Goal: Task Accomplishment & Management: Manage account settings

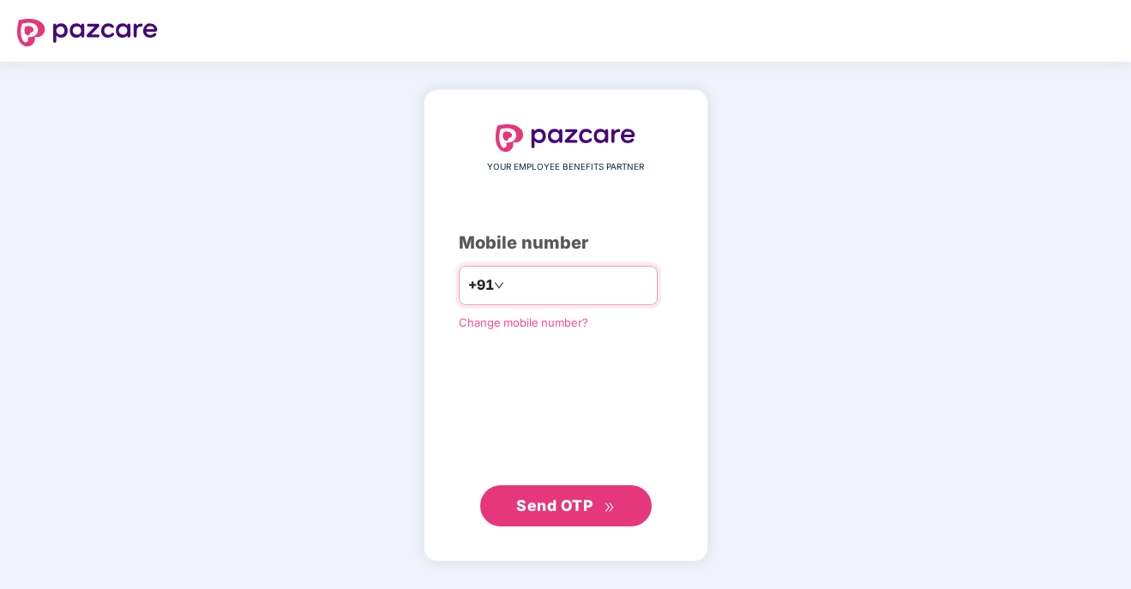
click at [533, 283] on input "number" at bounding box center [578, 285] width 141 height 27
type input "**********"
click at [564, 515] on span "Send OTP" at bounding box center [565, 506] width 99 height 24
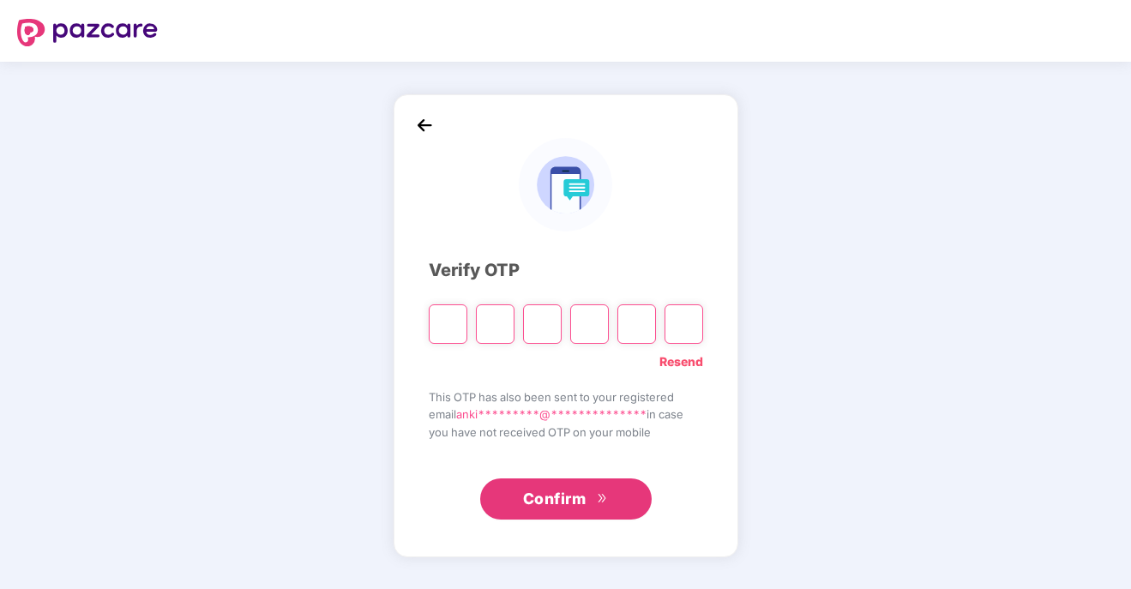
type input "*"
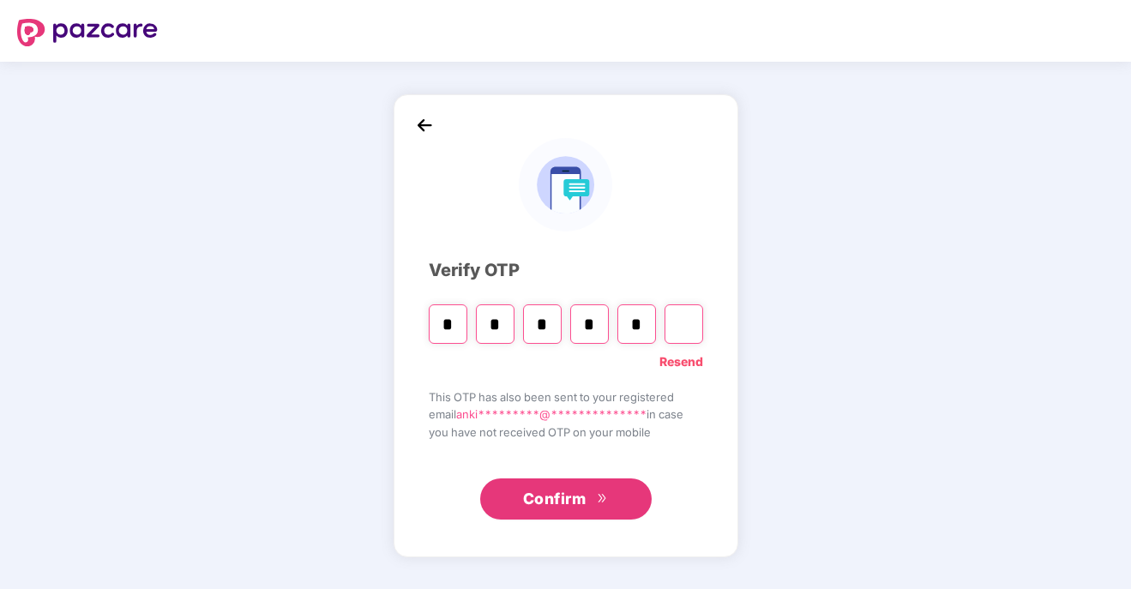
type input "*"
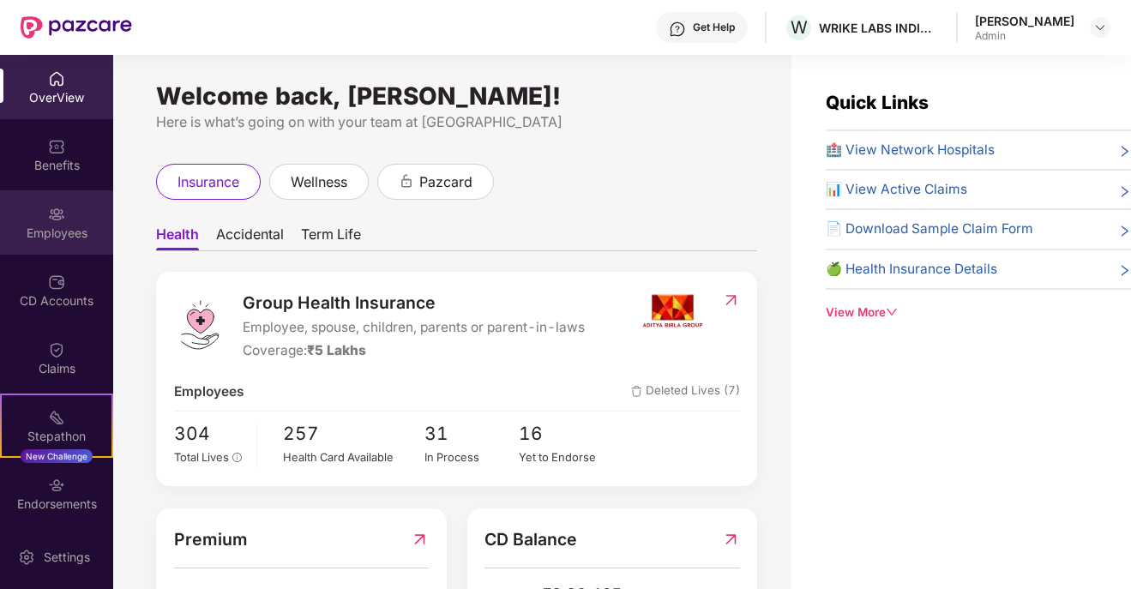
click at [51, 216] on img at bounding box center [56, 214] width 17 height 17
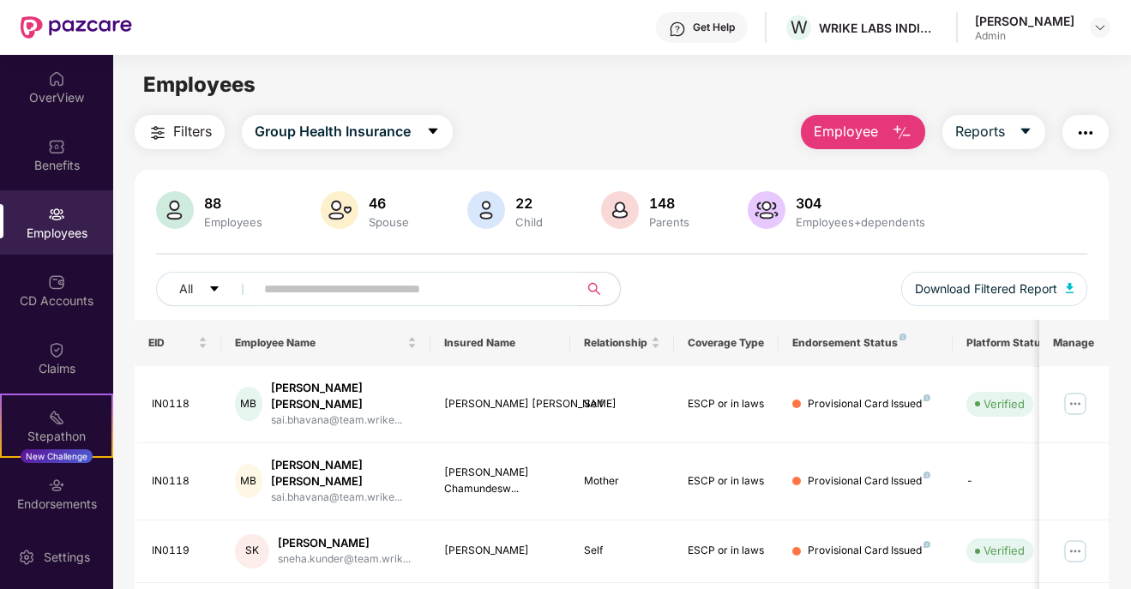
click at [877, 131] on span "Employee" at bounding box center [846, 131] width 64 height 21
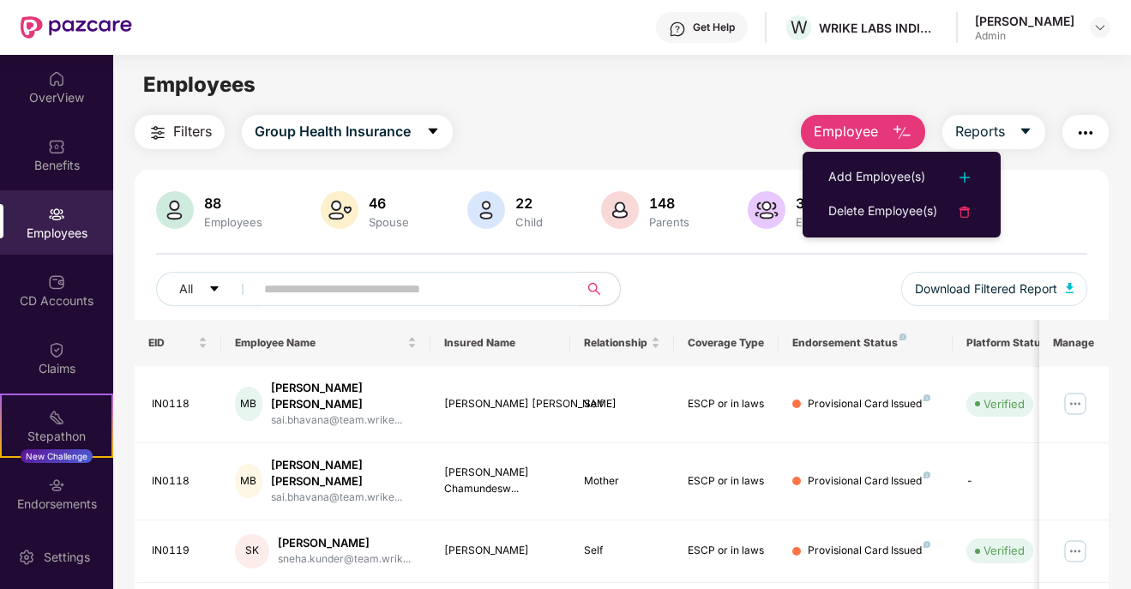
click at [685, 136] on div "Filters Group Health Insurance Employee Reports" at bounding box center [622, 132] width 975 height 34
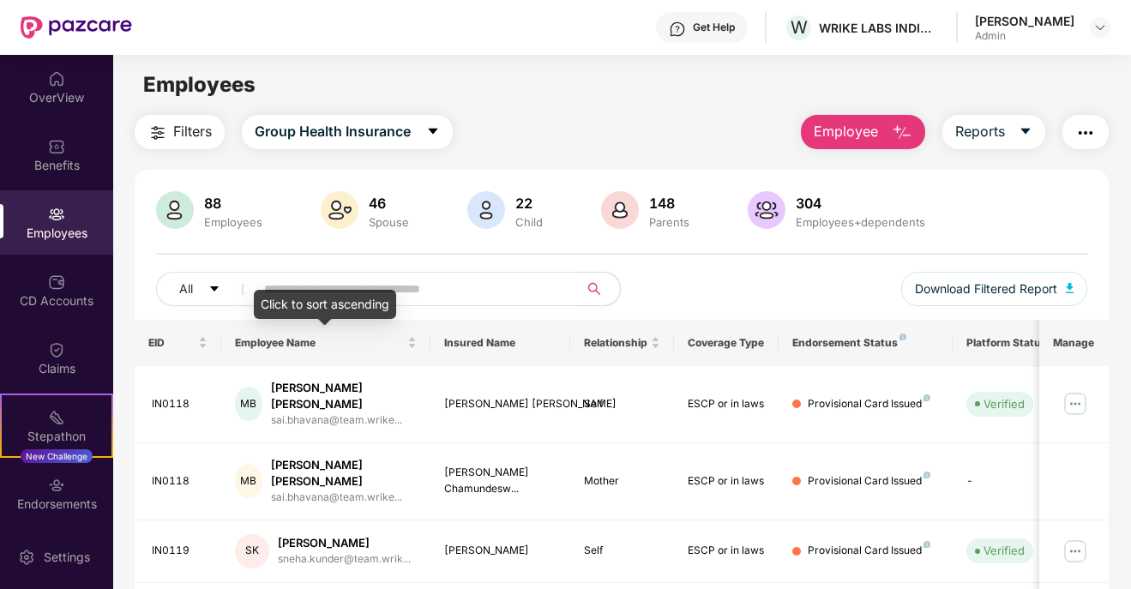
click at [389, 296] on div "Click to sort ascending" at bounding box center [325, 304] width 142 height 29
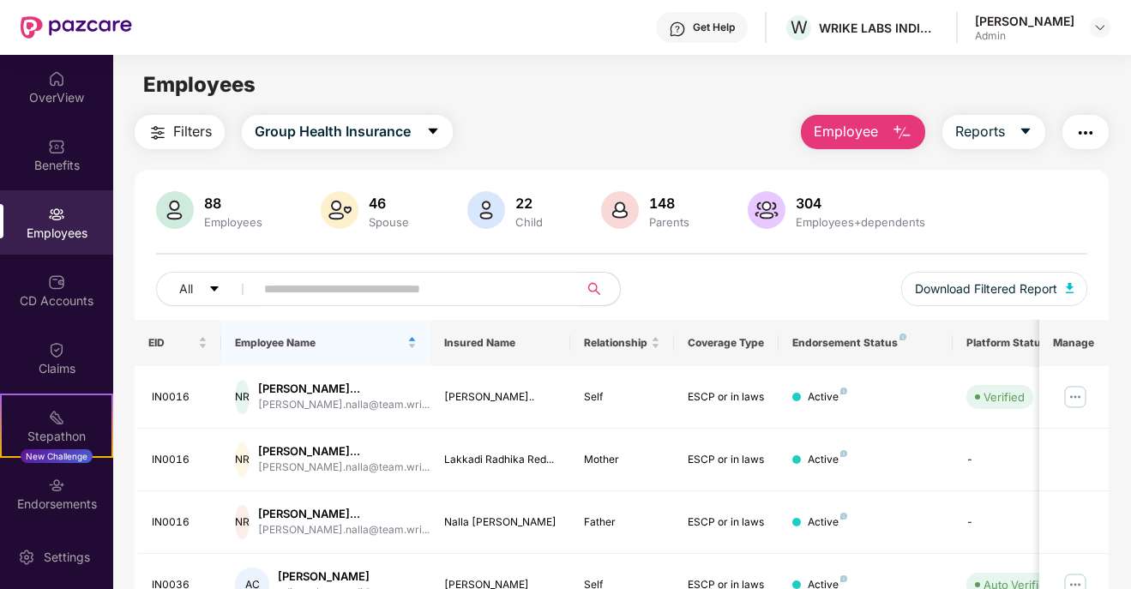
click at [428, 295] on input "text" at bounding box center [410, 289] width 292 height 26
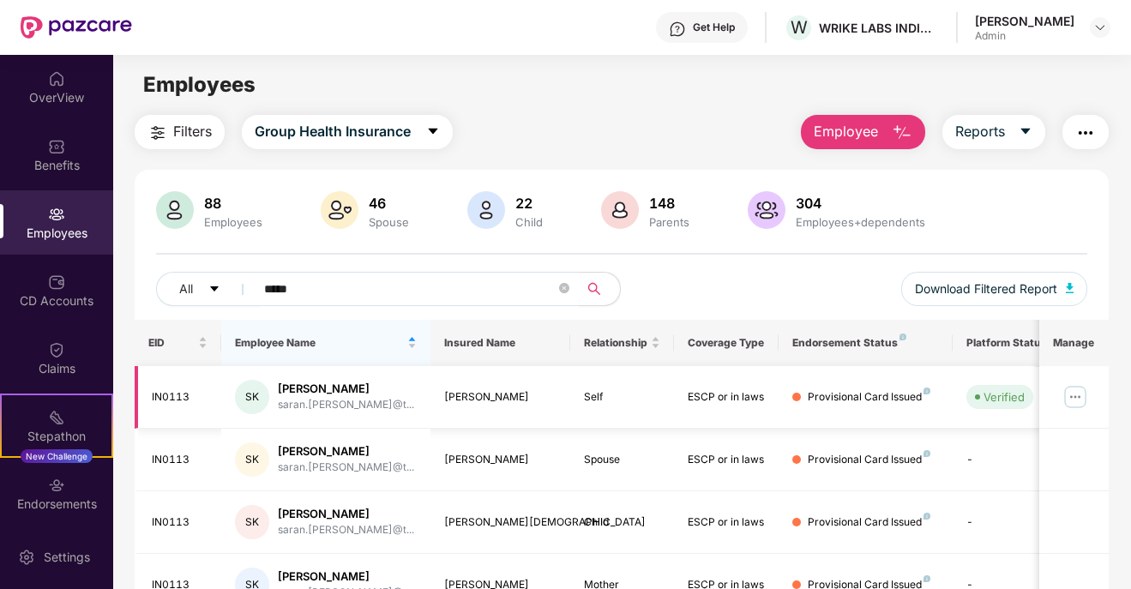
type input "*****"
click at [1076, 395] on img at bounding box center [1075, 396] width 27 height 27
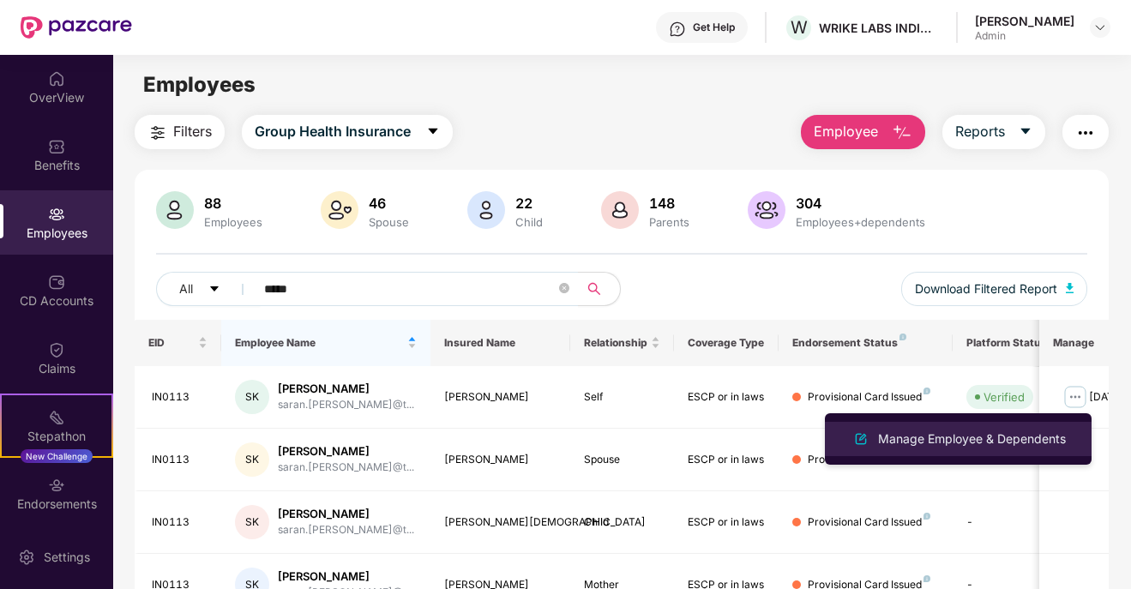
click at [972, 437] on div "Manage Employee & Dependents" at bounding box center [972, 439] width 195 height 19
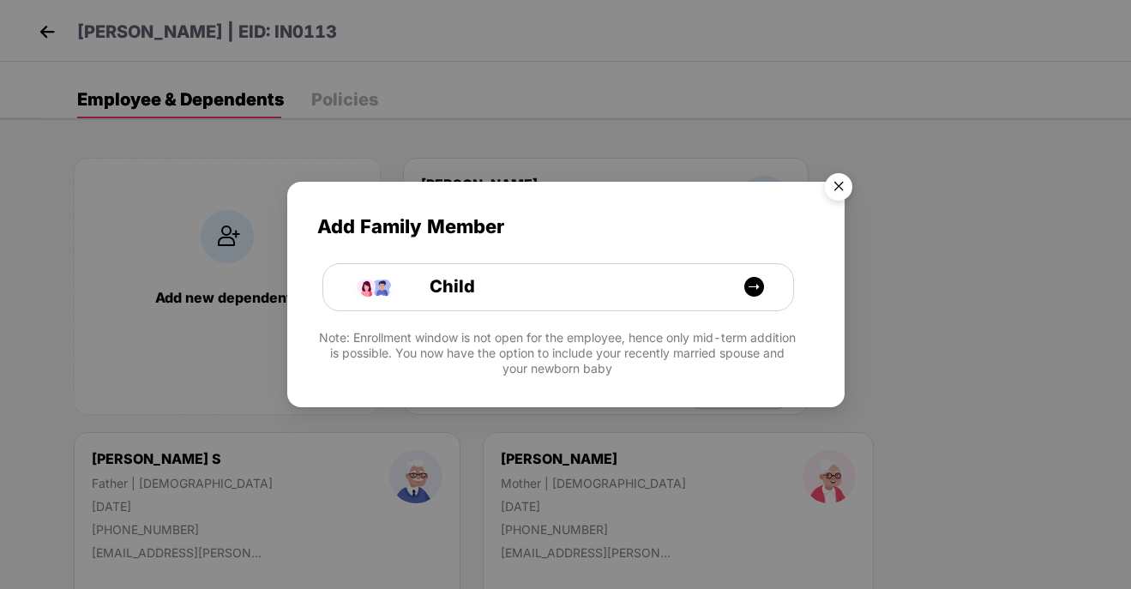
click at [841, 186] on img "Close" at bounding box center [839, 190] width 48 height 48
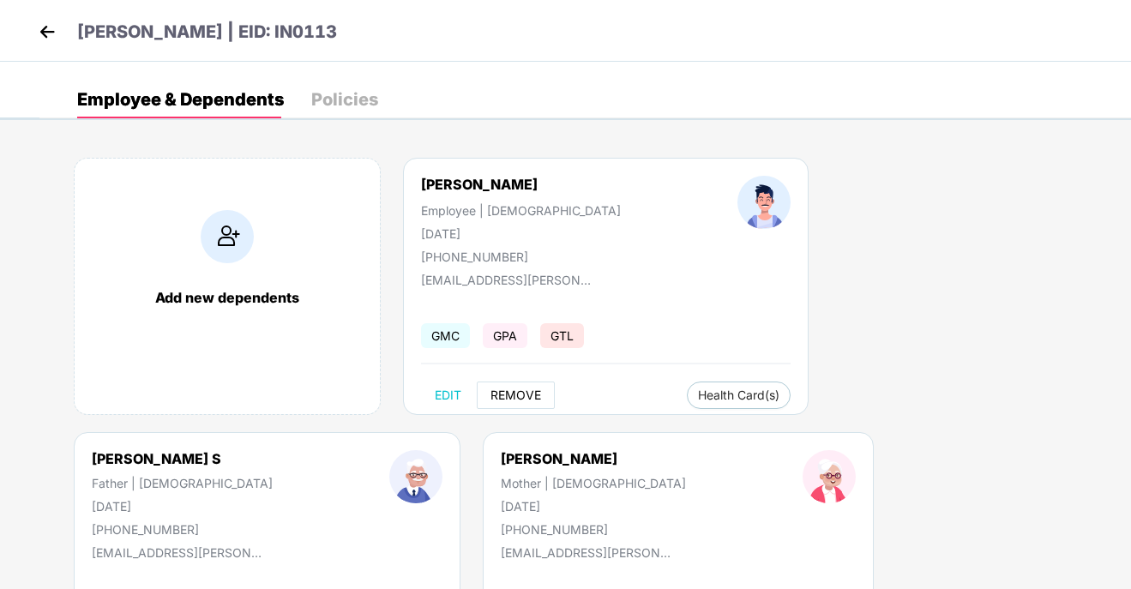
click at [521, 398] on span "REMOVE" at bounding box center [516, 396] width 51 height 14
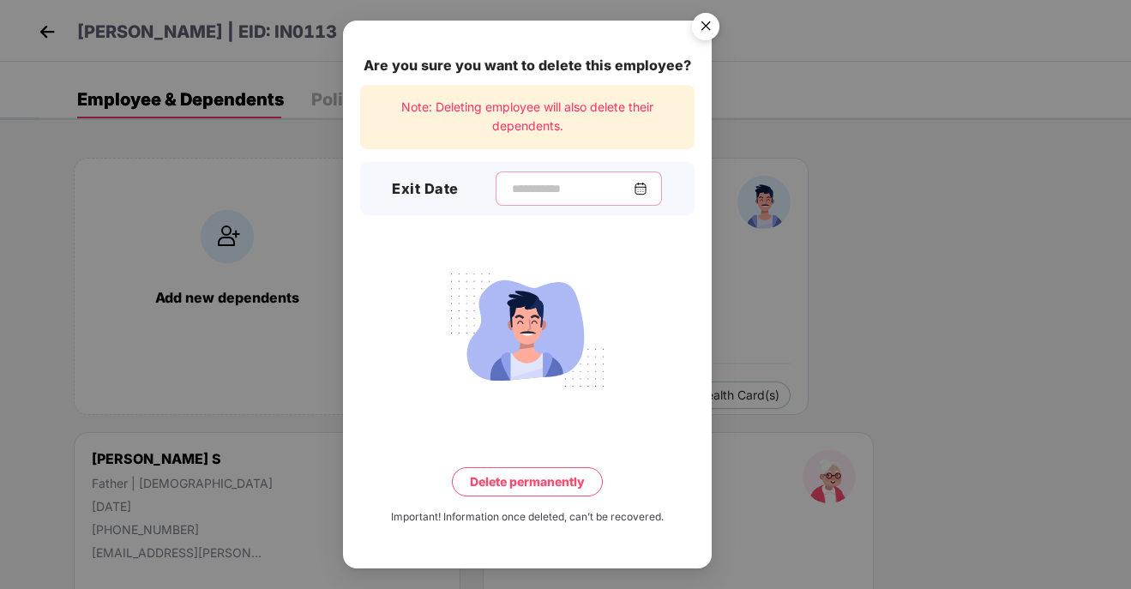
click at [603, 186] on input at bounding box center [572, 189] width 124 height 18
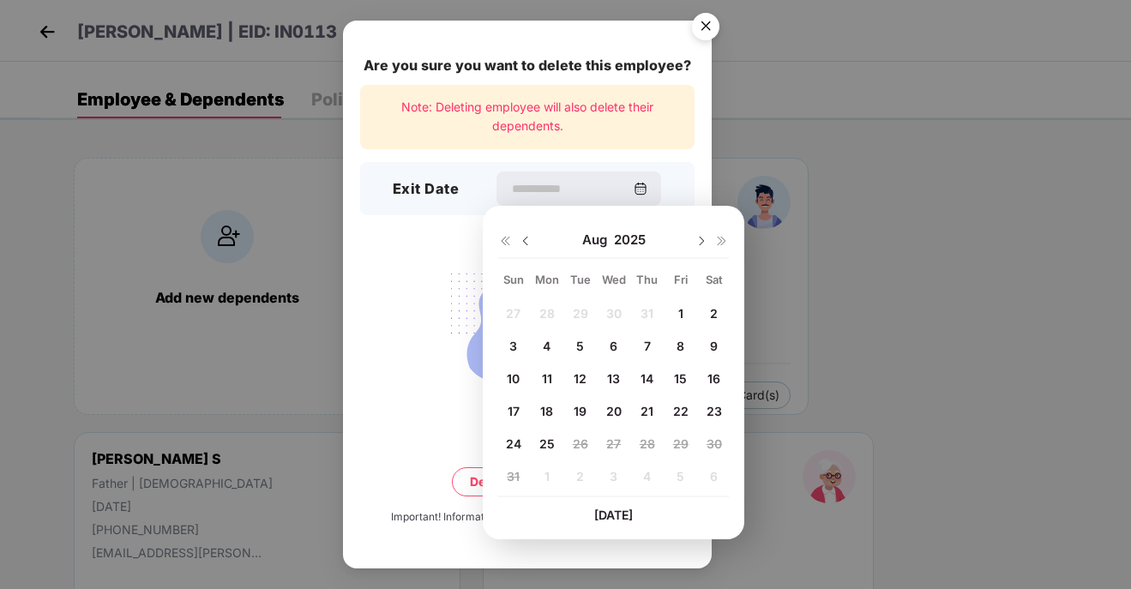
click at [677, 351] on span "8" at bounding box center [681, 346] width 8 height 15
type input "**********"
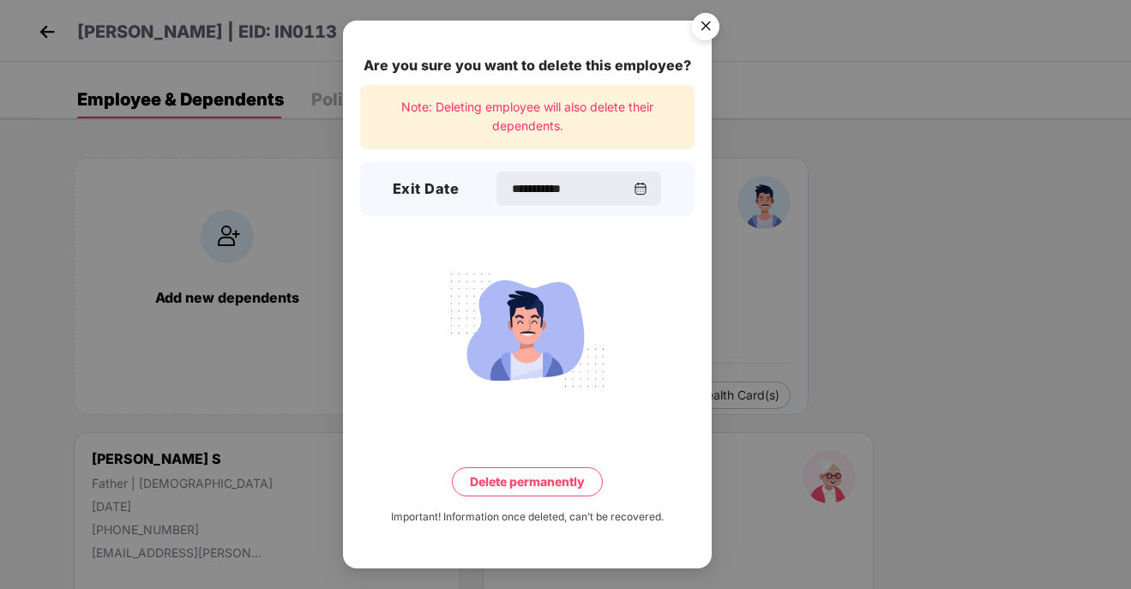
click at [539, 484] on button "Delete permanently" at bounding box center [527, 482] width 151 height 29
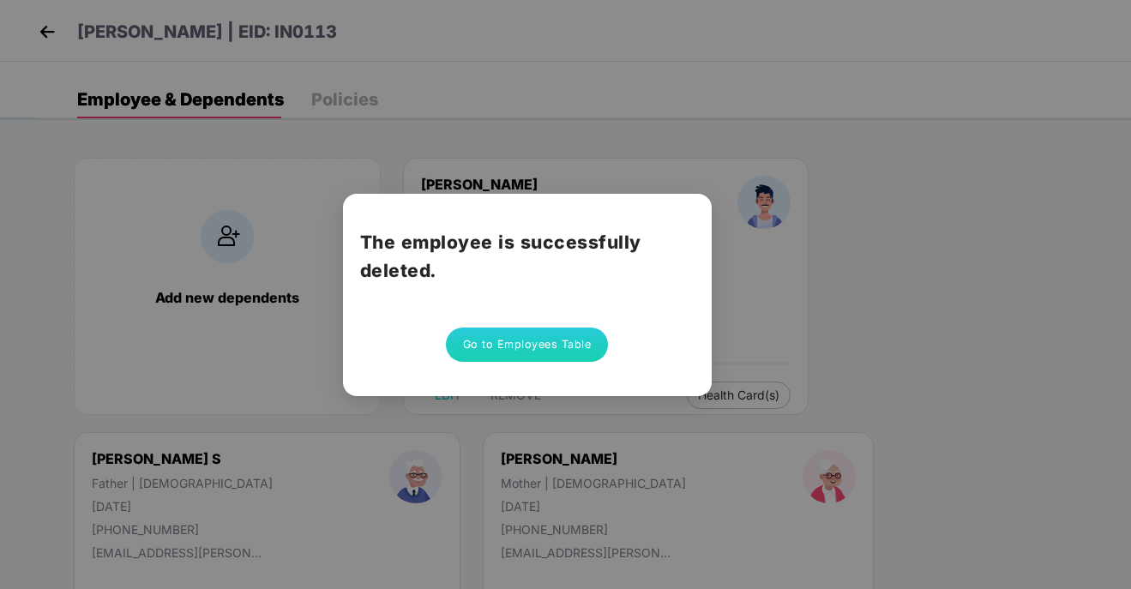
click at [524, 341] on button "Go to Employees Table" at bounding box center [527, 345] width 163 height 34
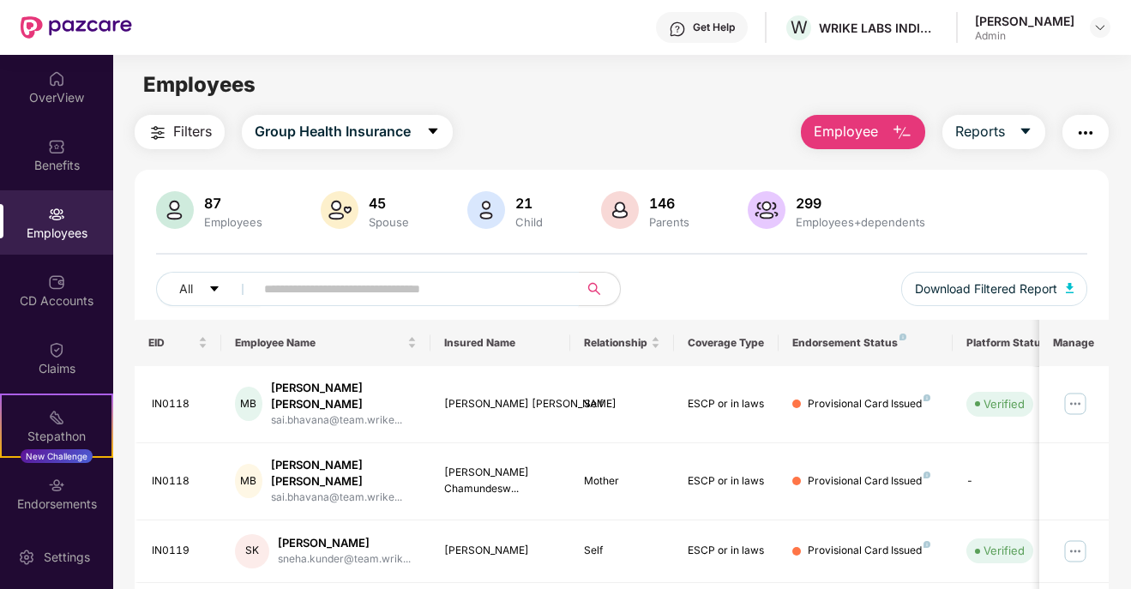
click at [413, 293] on input "text" at bounding box center [410, 289] width 292 height 26
click at [842, 135] on span "Employee" at bounding box center [846, 131] width 64 height 21
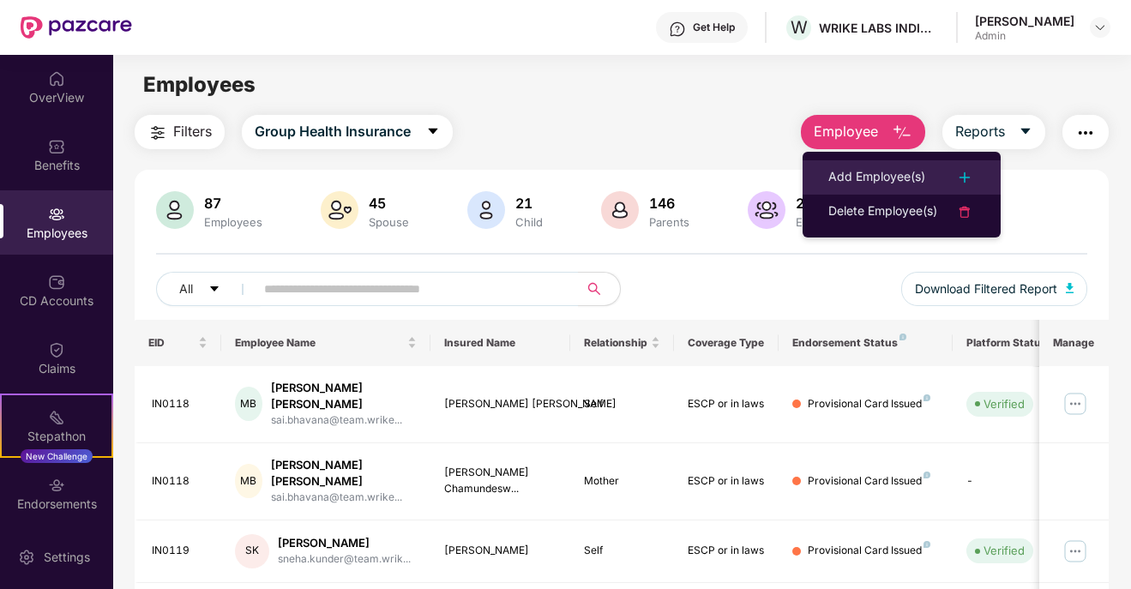
click at [864, 179] on div "Add Employee(s)" at bounding box center [877, 177] width 97 height 21
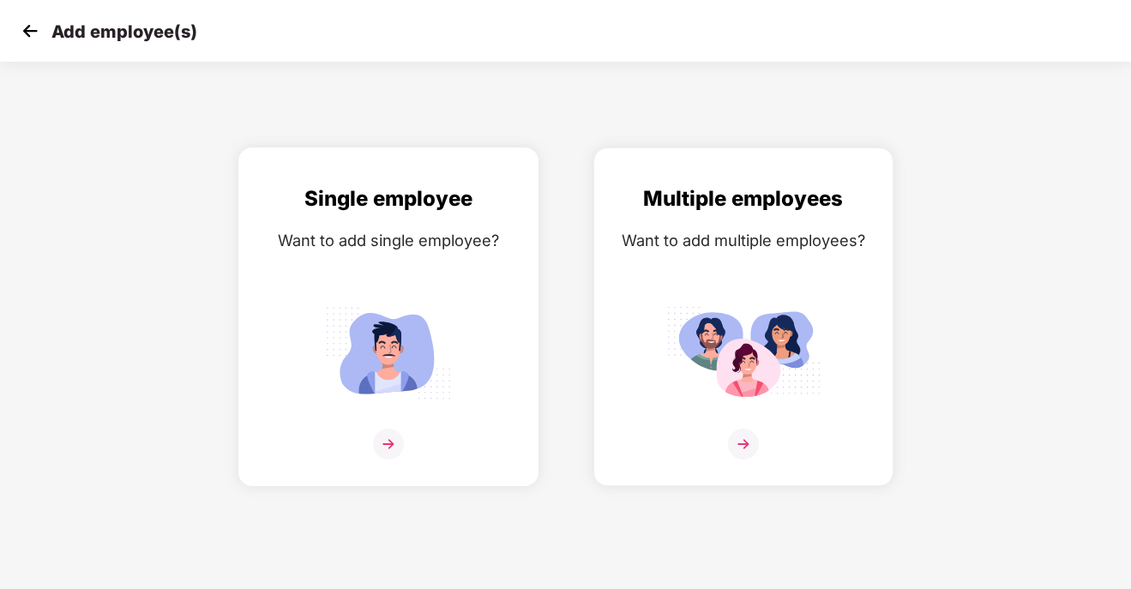
click at [386, 446] on img at bounding box center [388, 444] width 31 height 31
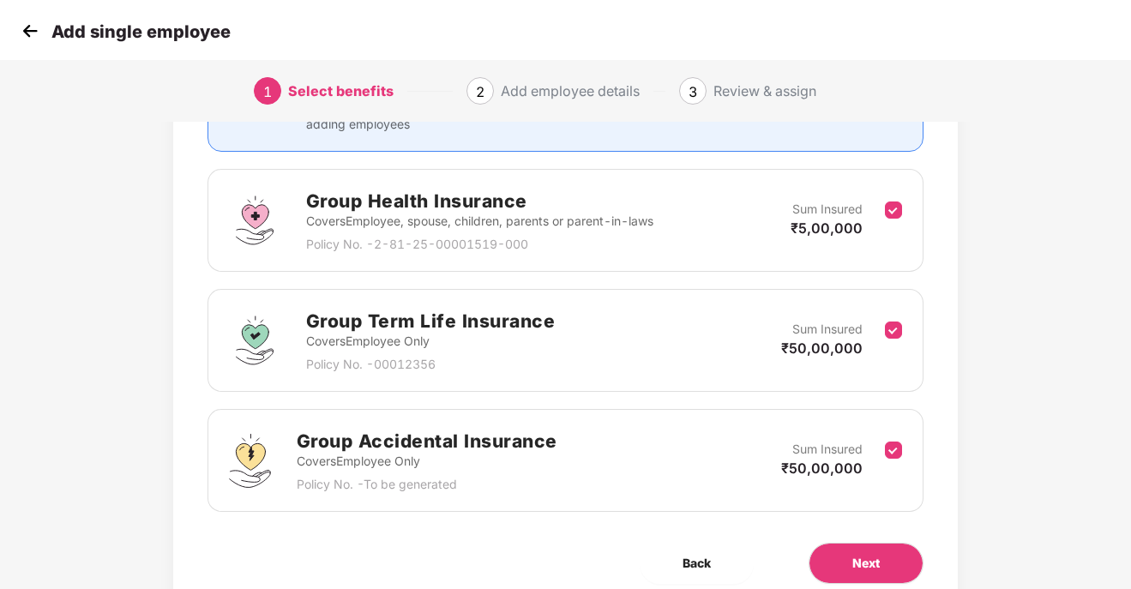
scroll to position [284, 0]
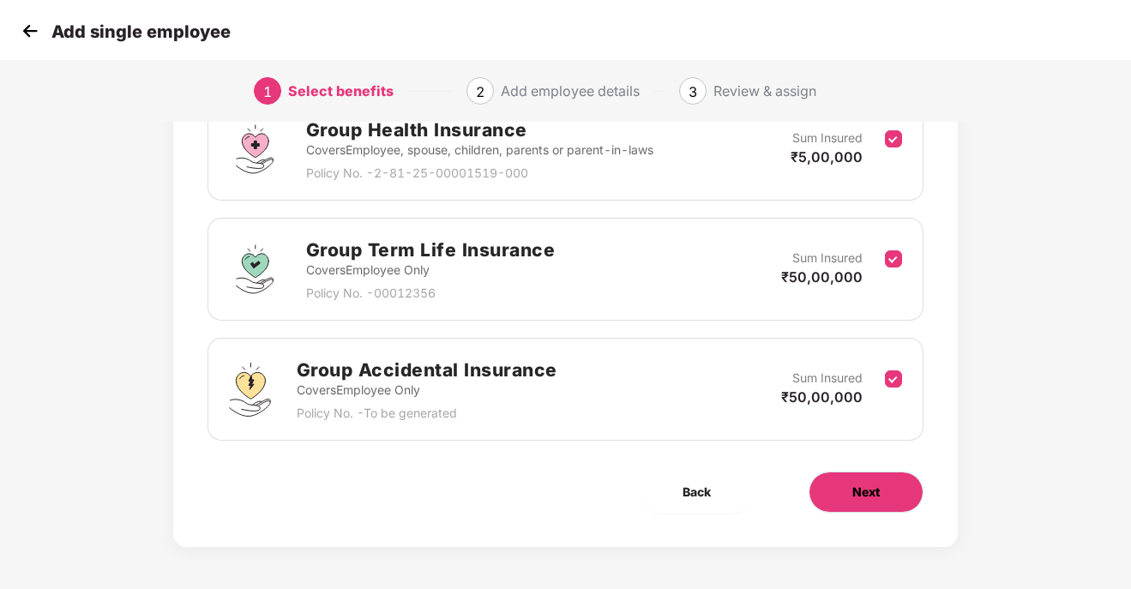
click at [838, 499] on button "Next" at bounding box center [866, 492] width 115 height 41
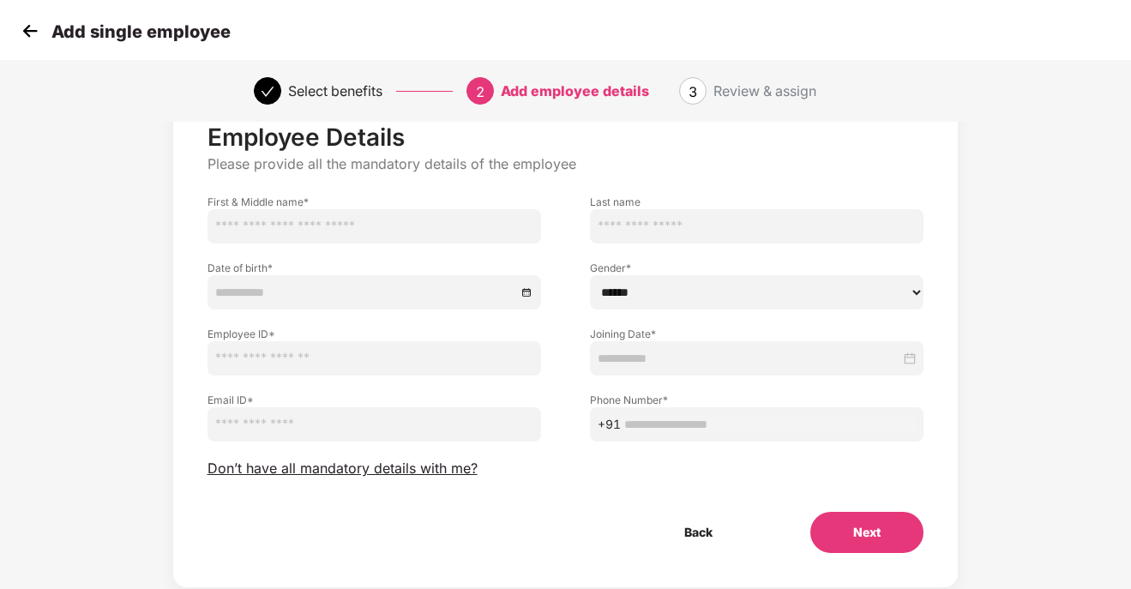
scroll to position [98, 0]
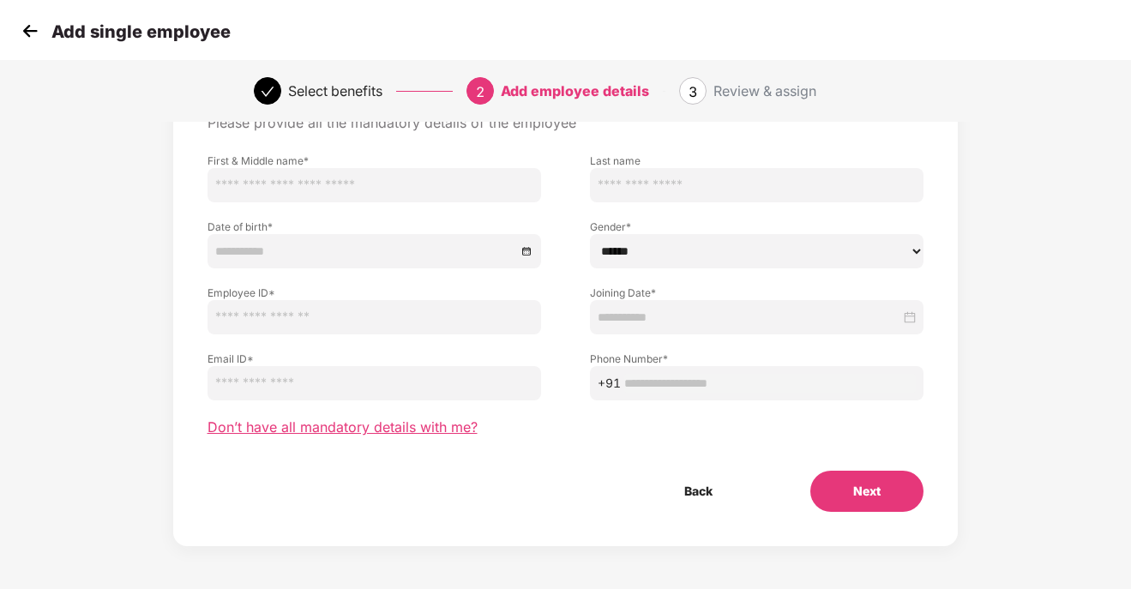
click at [384, 425] on span "Don’t have all mandatory details with me?" at bounding box center [343, 428] width 270 height 18
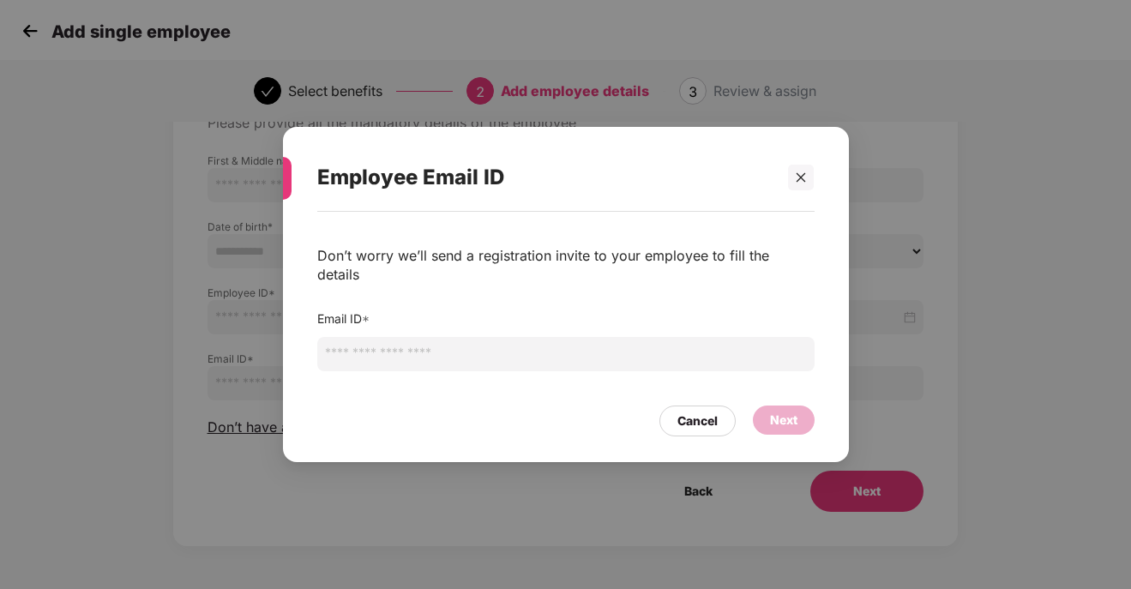
click at [399, 347] on input "email" at bounding box center [566, 354] width 498 height 34
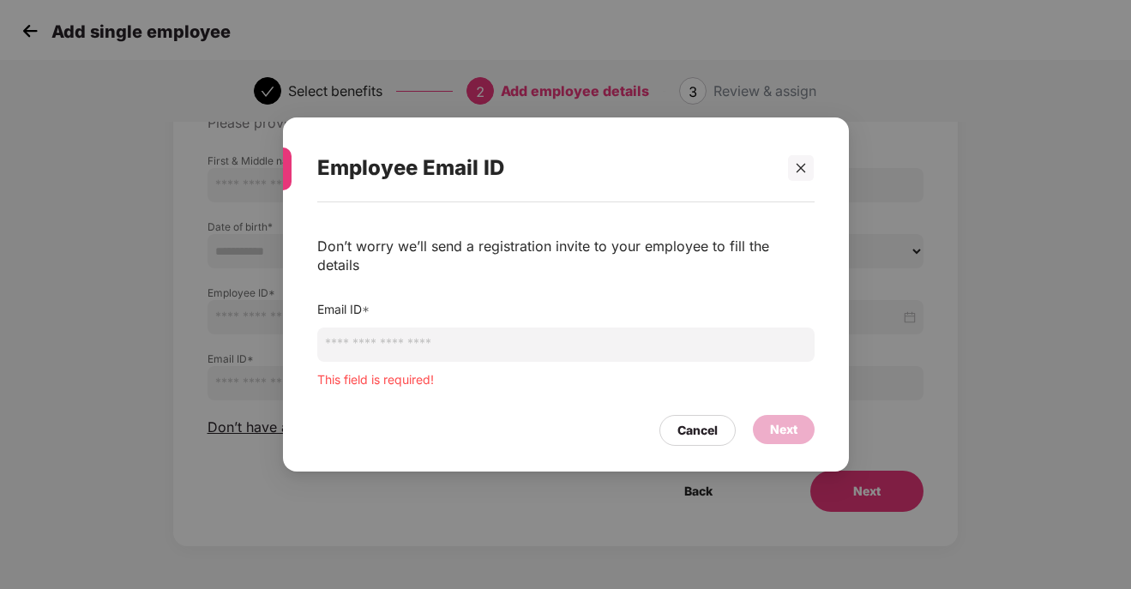
click at [447, 330] on input "email" at bounding box center [566, 345] width 498 height 34
paste input "**********"
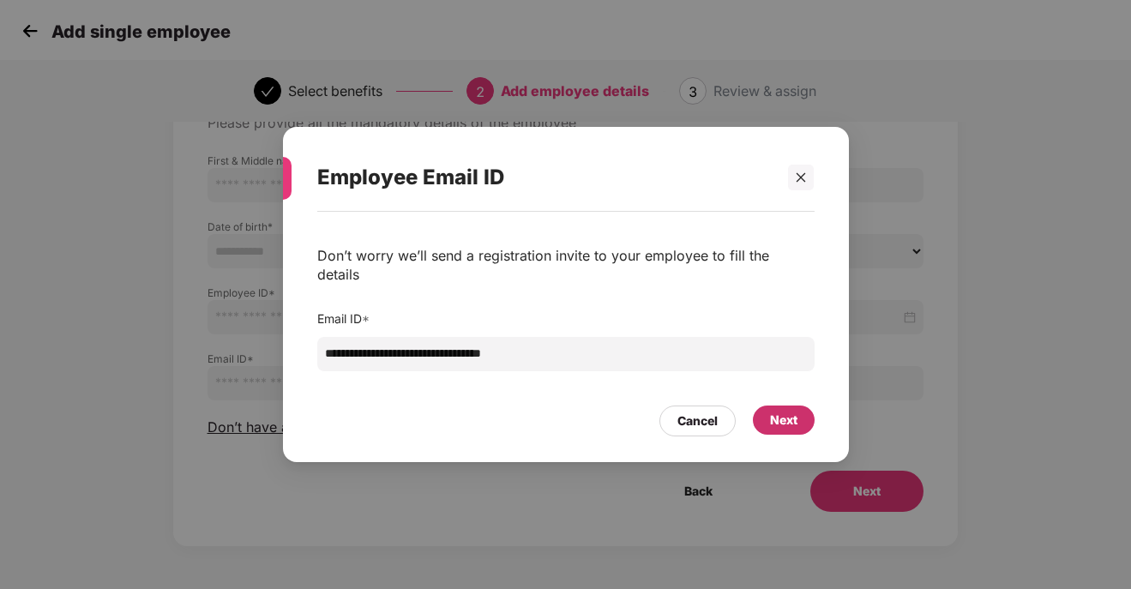
type input "**********"
click at [787, 413] on div "Next" at bounding box center [783, 420] width 27 height 19
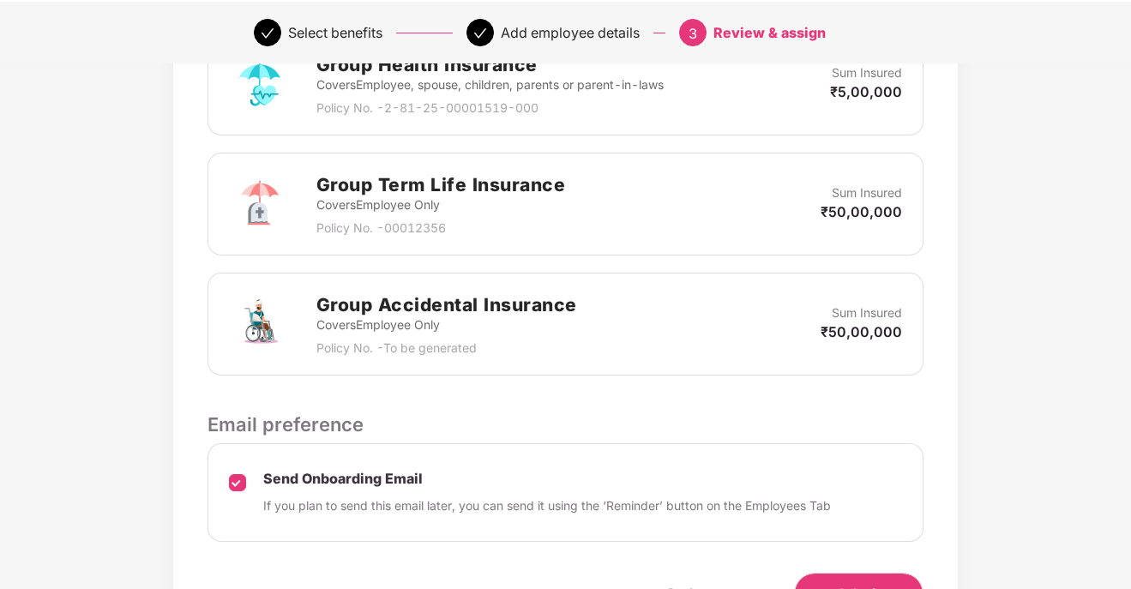
scroll to position [627, 0]
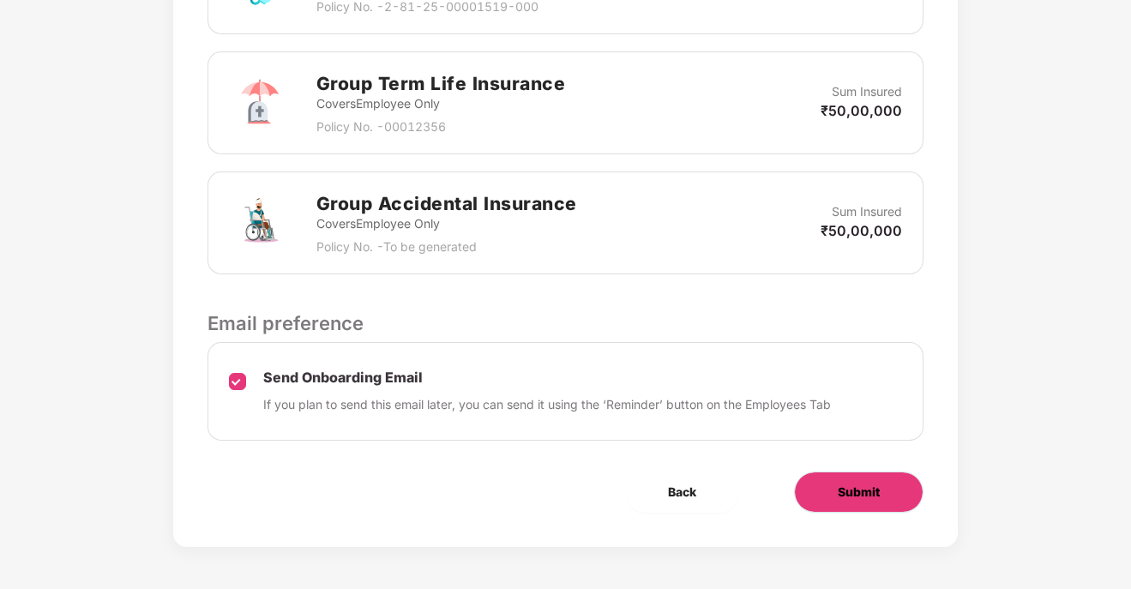
click at [850, 499] on span "Submit" at bounding box center [859, 492] width 42 height 19
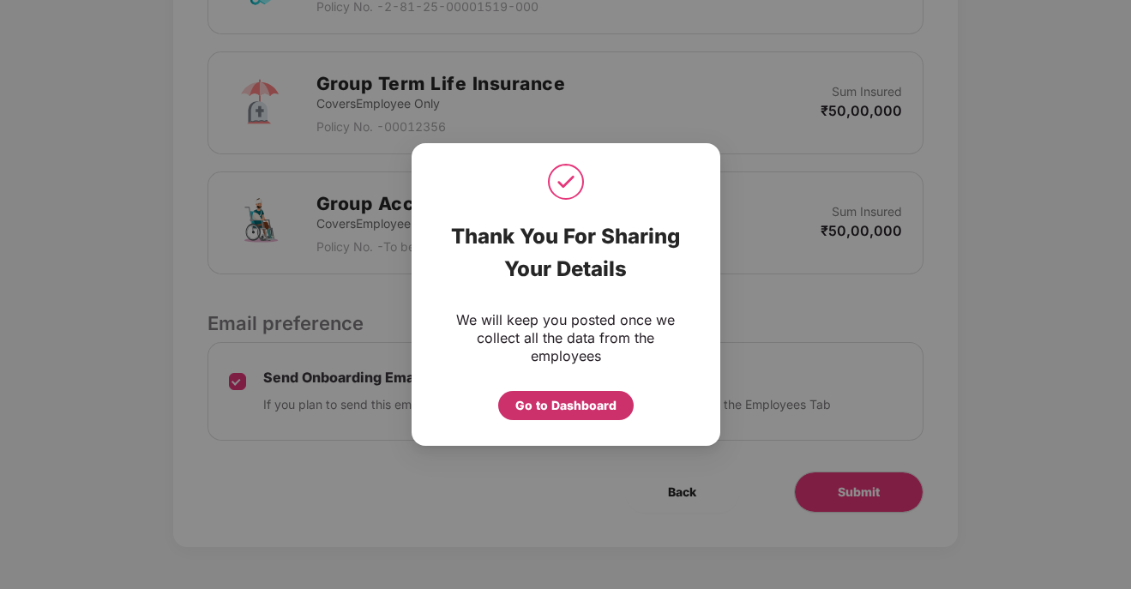
click at [578, 402] on div "Go to Dashboard" at bounding box center [566, 405] width 101 height 19
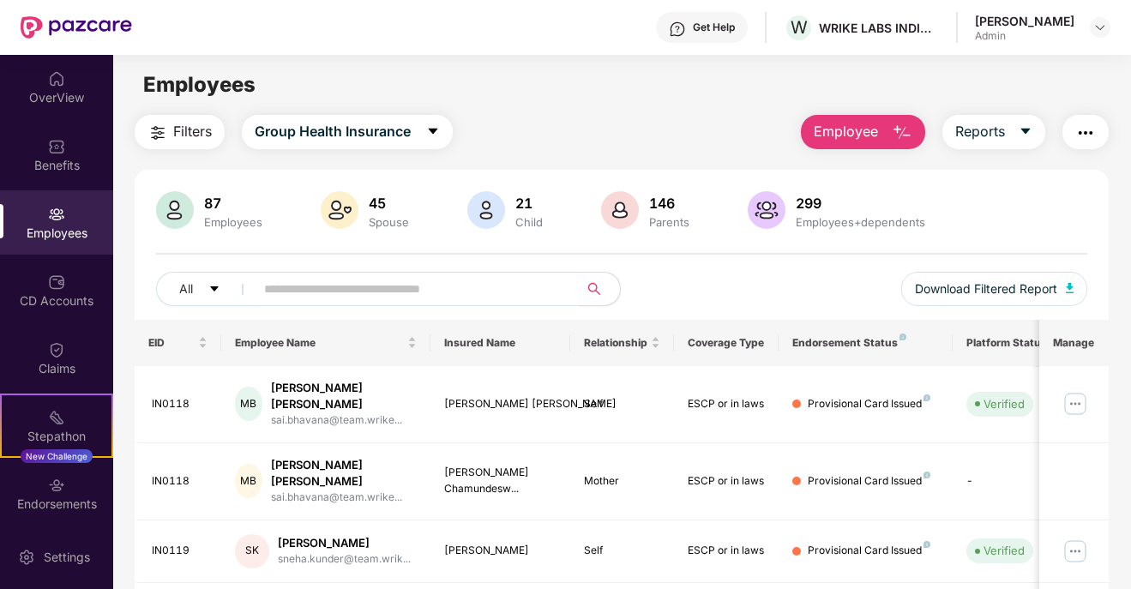
click at [528, 287] on input "text" at bounding box center [410, 289] width 292 height 26
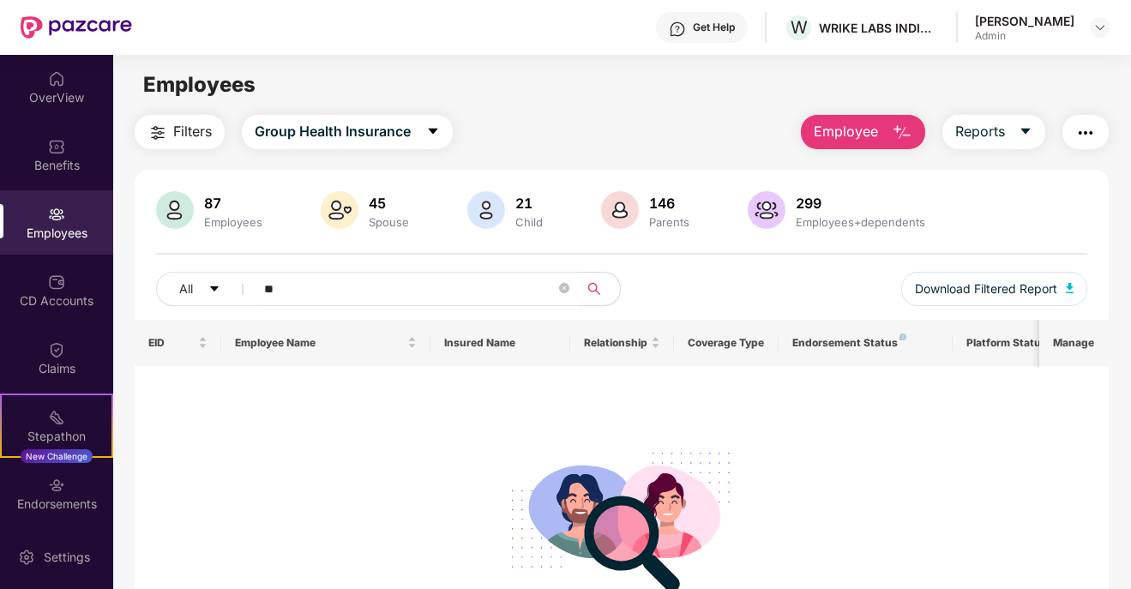
type input "*"
